Goal: Use online tool/utility: Utilize a website feature to perform a specific function

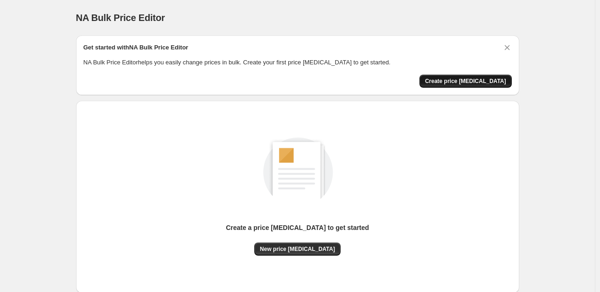
click at [501, 78] on span "Create price change job" at bounding box center [465, 81] width 81 height 7
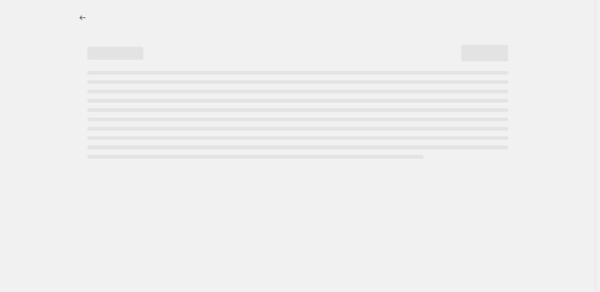
select select "percentage"
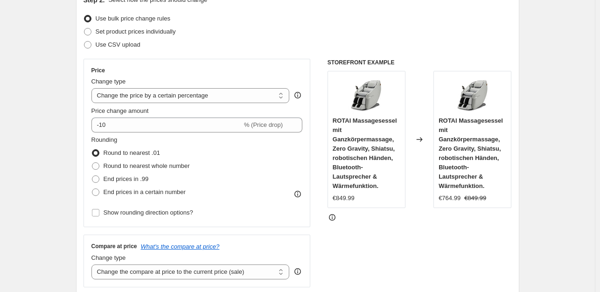
scroll to position [140, 0]
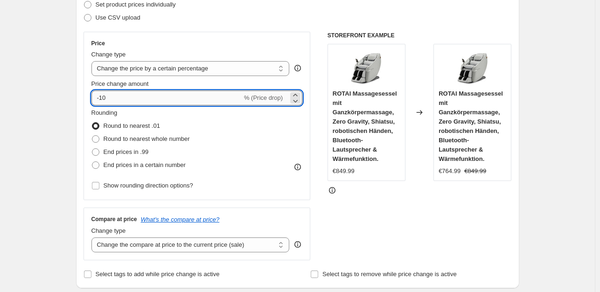
click at [124, 93] on input "-10" at bounding box center [167, 98] width 151 height 15
type input "-1"
type input "-35"
click at [134, 150] on span "End prices in .99" at bounding box center [126, 151] width 45 height 7
click at [92, 149] on input "End prices in .99" at bounding box center [92, 148] width 0 height 0
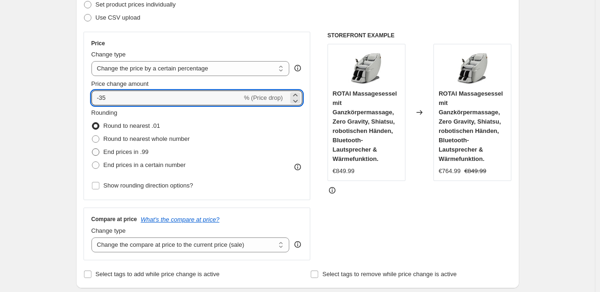
radio input "true"
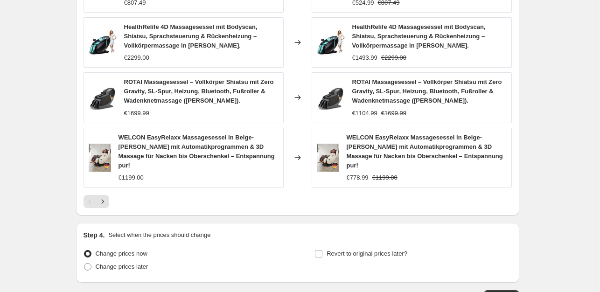
scroll to position [702, 0]
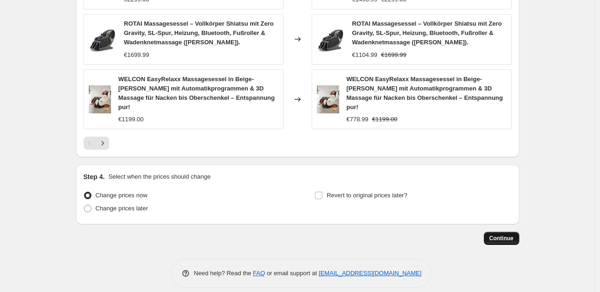
click at [508, 232] on button "Continue" at bounding box center [501, 238] width 35 height 13
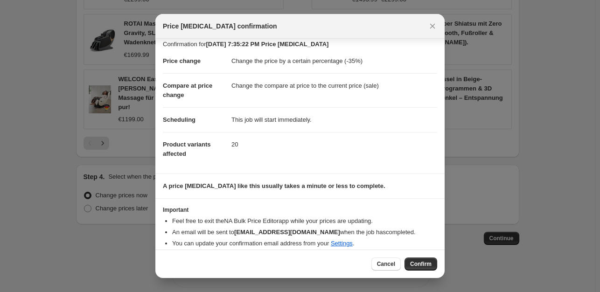
scroll to position [14, 0]
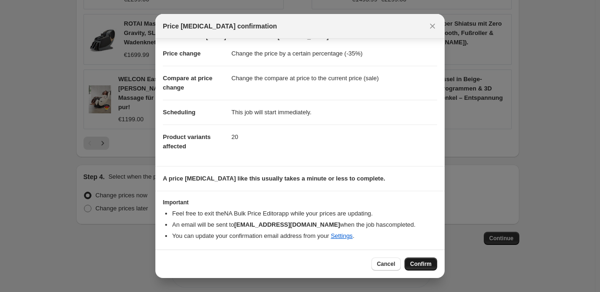
click at [416, 258] on button "Confirm" at bounding box center [421, 264] width 33 height 13
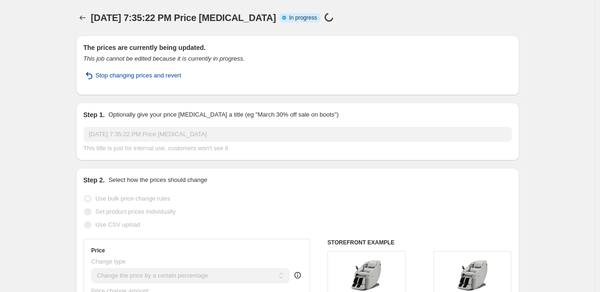
click at [150, 78] on span "Stop changing prices and revert" at bounding box center [139, 75] width 86 height 9
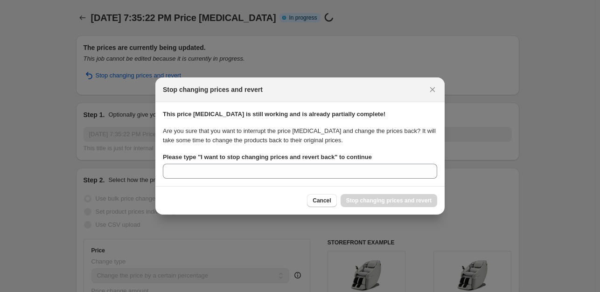
click at [379, 197] on div "Cancel Stop changing prices and revert" at bounding box center [372, 200] width 130 height 13
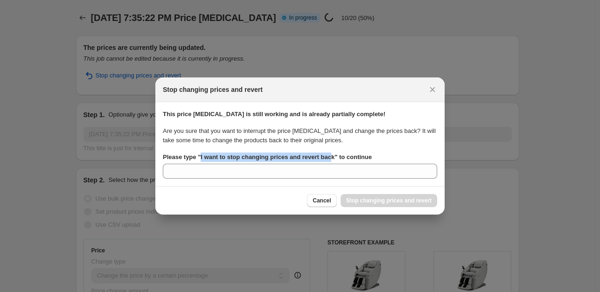
drag, startPoint x: 330, startPoint y: 159, endPoint x: 198, endPoint y: 161, distance: 131.7
click at [198, 161] on b "Please type " I want to stop changing prices and revert back " to continue" at bounding box center [267, 157] width 209 height 7
copy b "I want to stop changing prices and revert bac"
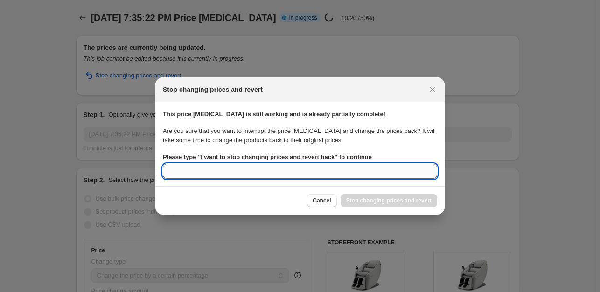
click at [209, 169] on input "Please type " I want to stop changing prices and revert back " to continue" at bounding box center [300, 171] width 275 height 15
paste input "I want to stop changing prices and revert bac"
type input "I want to stop changing prices and revert back"
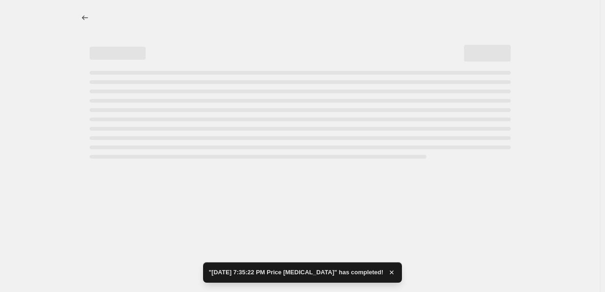
select select "percentage"
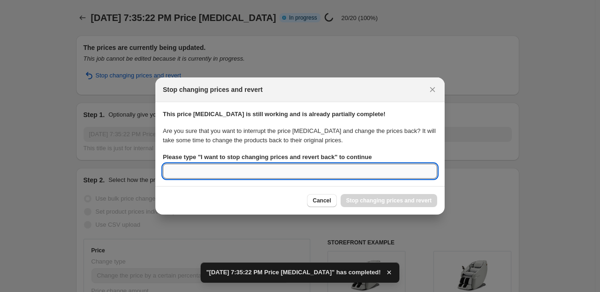
click at [373, 165] on input "Please type " I want to stop changing prices and revert back " to continue" at bounding box center [300, 171] width 275 height 15
paste input "I want to stop changing prices and revert bac"
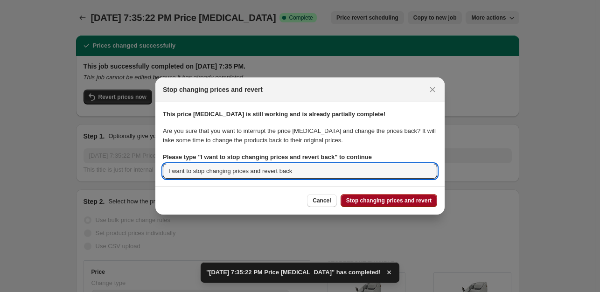
type input "I want to stop changing prices and revert back"
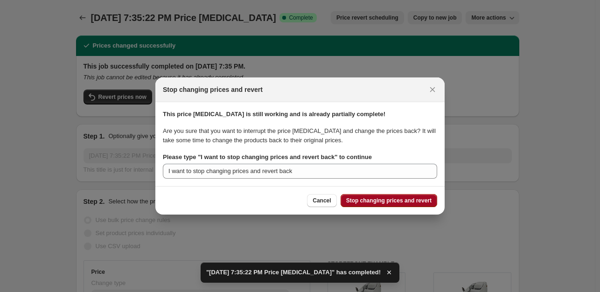
click at [360, 203] on span "Stop changing prices and revert" at bounding box center [388, 200] width 85 height 7
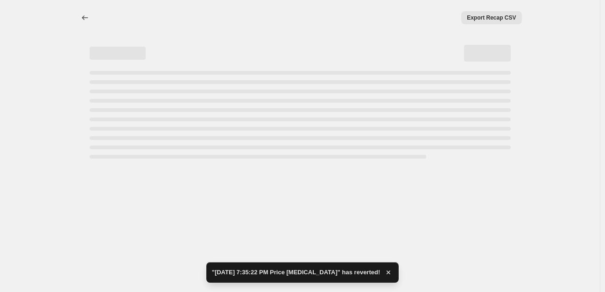
select select "percentage"
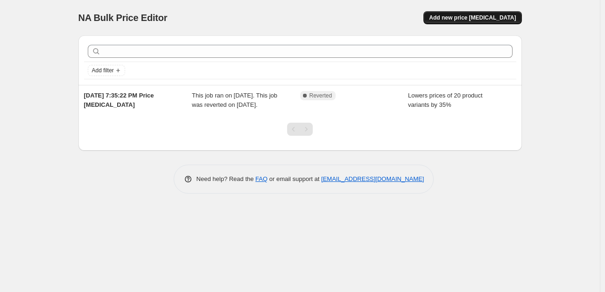
click at [478, 20] on span "Add new price change job" at bounding box center [472, 17] width 87 height 7
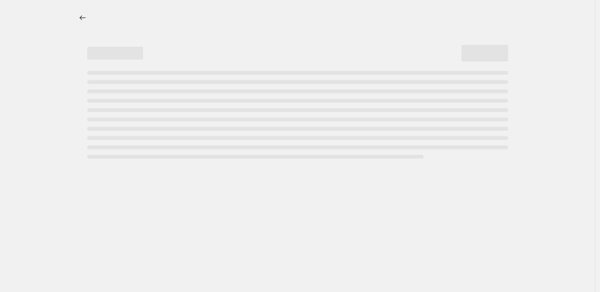
select select "percentage"
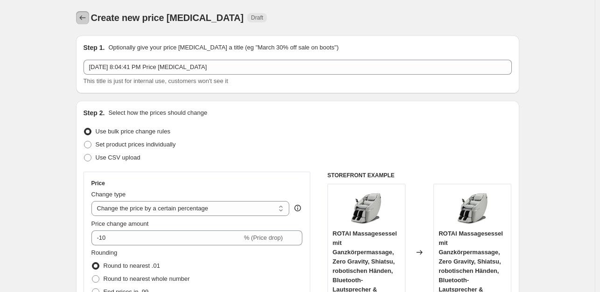
click at [85, 17] on icon "Price change jobs" at bounding box center [82, 17] width 9 height 9
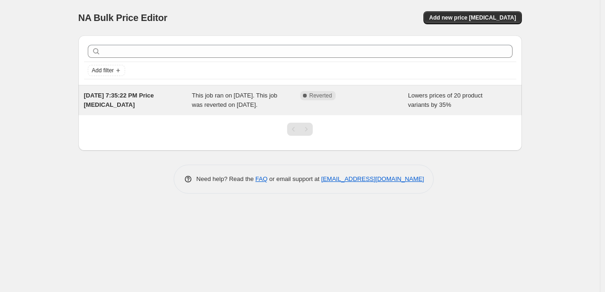
click at [394, 104] on div "Complete Reverted" at bounding box center [354, 100] width 108 height 19
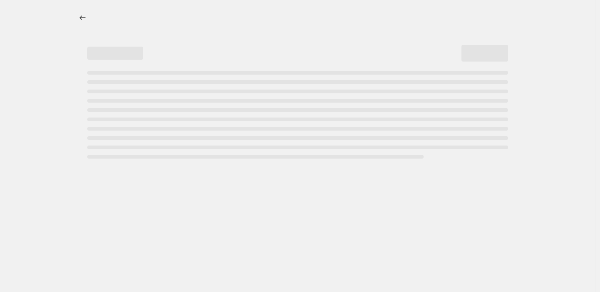
select select "percentage"
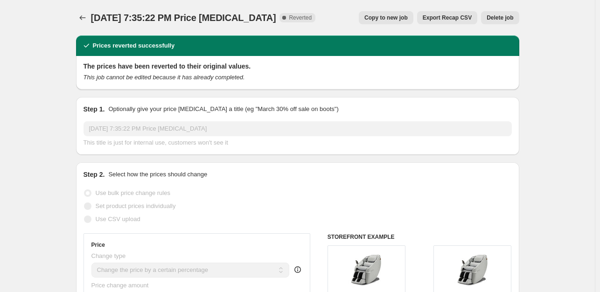
click at [503, 15] on span "Delete job" at bounding box center [500, 17] width 27 height 7
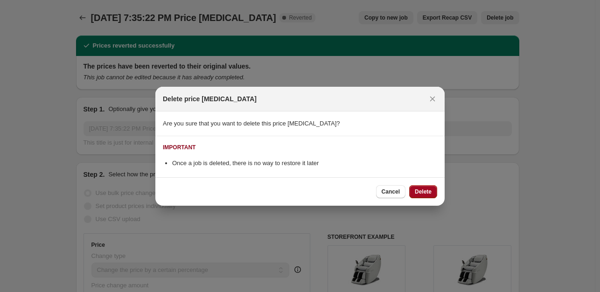
click at [435, 194] on button "Delete" at bounding box center [423, 191] width 28 height 13
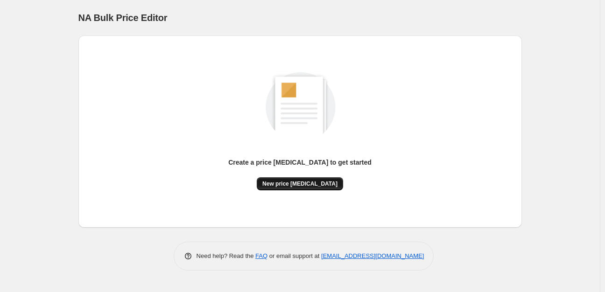
click at [291, 187] on span "New price change job" at bounding box center [299, 183] width 75 height 7
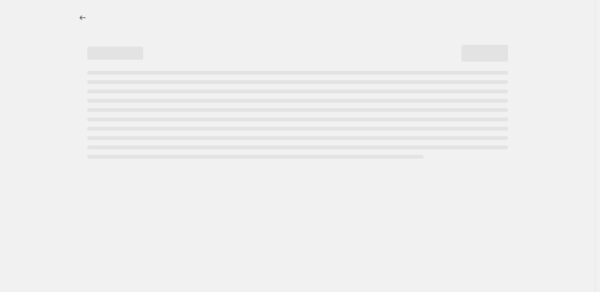
select select "percentage"
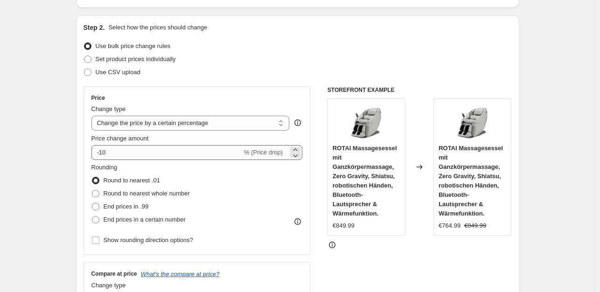
scroll to position [93, 0]
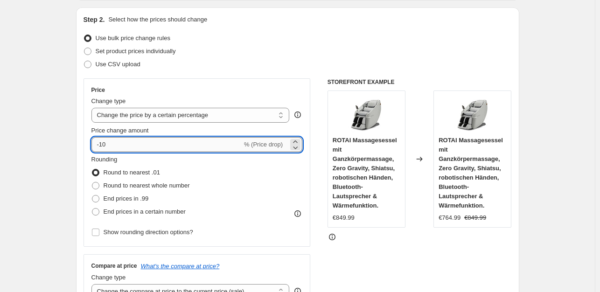
click at [162, 148] on input "-10" at bounding box center [167, 144] width 151 height 15
click at [162, 147] on input "-10" at bounding box center [167, 144] width 151 height 15
type input "-1"
type input "-35"
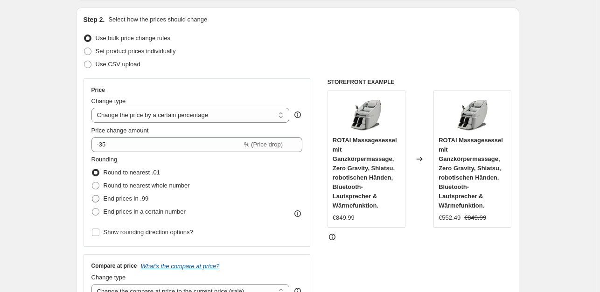
click at [136, 199] on span "End prices in .99" at bounding box center [126, 198] width 45 height 7
click at [92, 196] on input "End prices in .99" at bounding box center [92, 195] width 0 height 0
radio input "true"
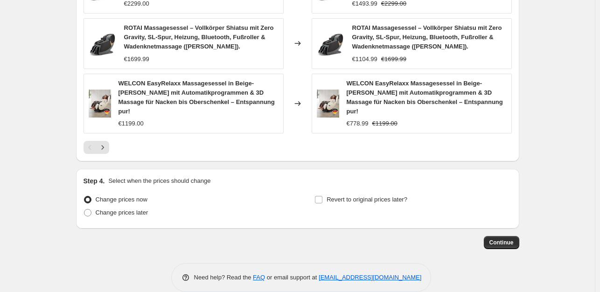
scroll to position [702, 0]
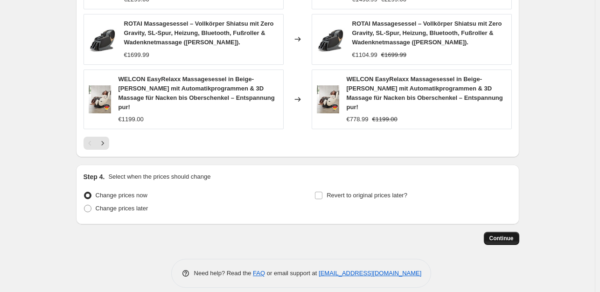
click at [510, 235] on span "Continue" at bounding box center [502, 238] width 24 height 7
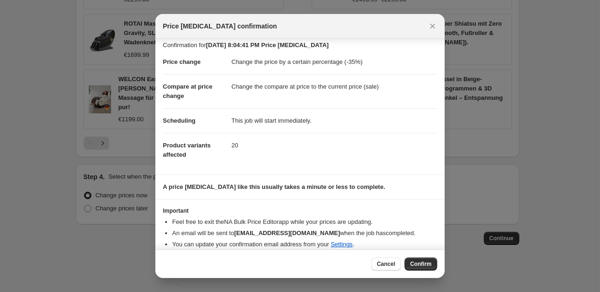
scroll to position [14, 0]
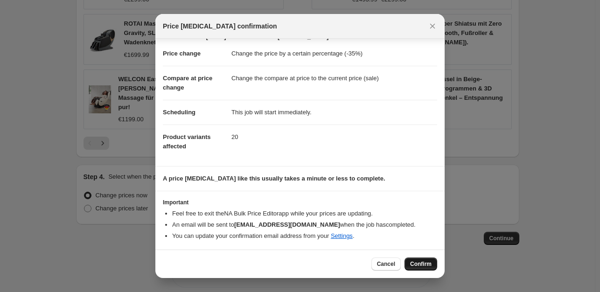
click at [418, 262] on span "Confirm" at bounding box center [420, 264] width 21 height 7
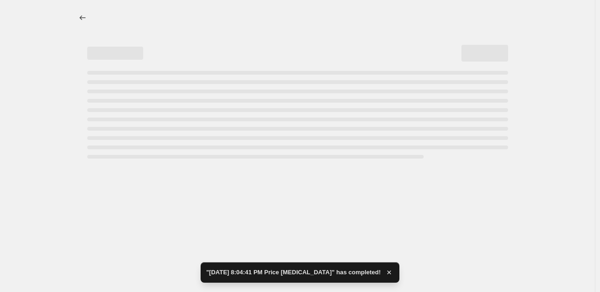
select select "percentage"
